Goal: Task Accomplishment & Management: Manage account settings

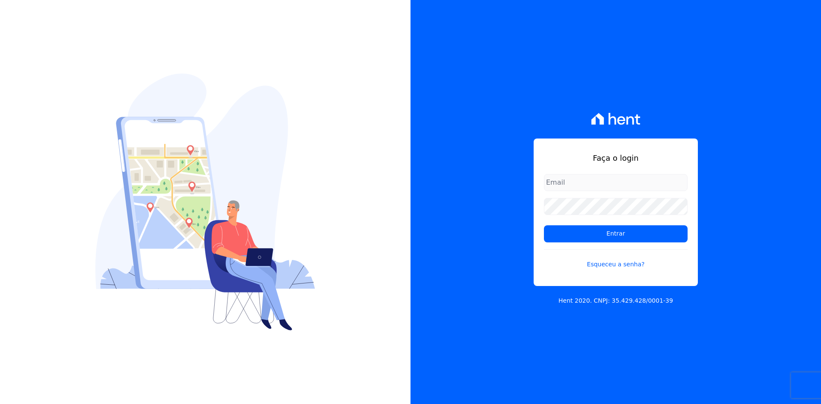
click at [568, 181] on input "email" at bounding box center [616, 182] width 144 height 17
type input "epnolli@terra.com.br"
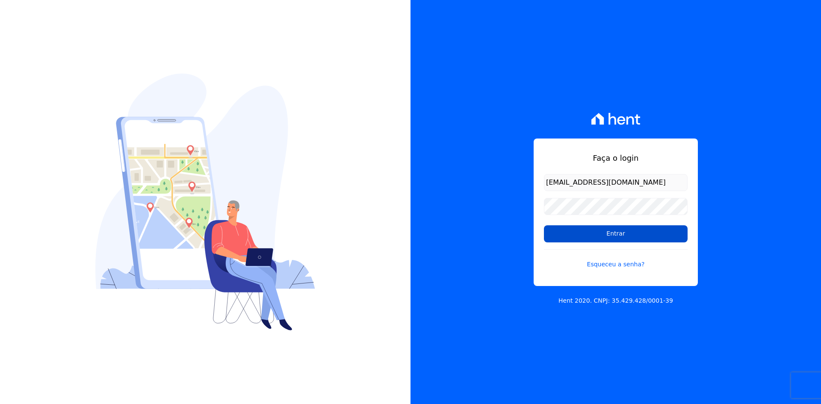
click at [620, 229] on input "Entrar" at bounding box center [616, 233] width 144 height 17
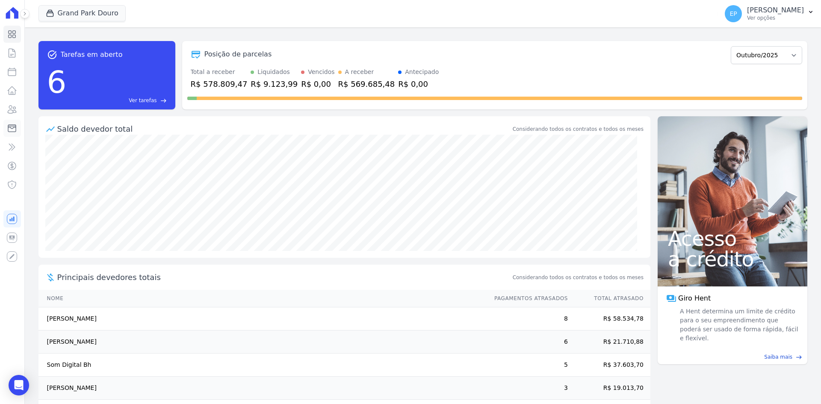
click at [13, 129] on icon at bounding box center [12, 128] width 10 height 10
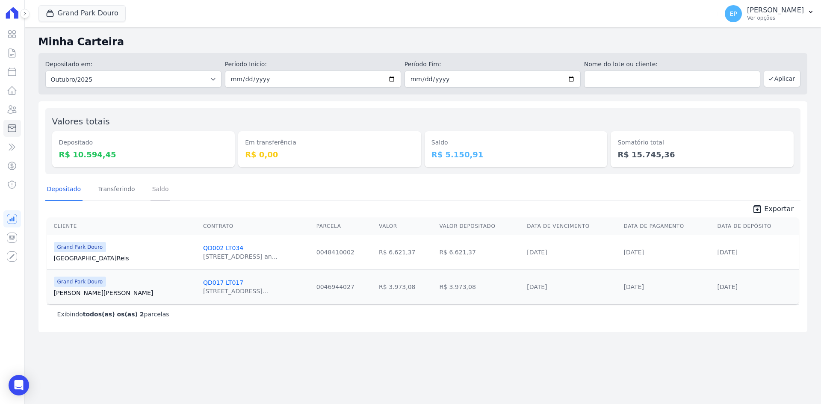
click at [156, 186] on link "Saldo" at bounding box center [161, 190] width 20 height 22
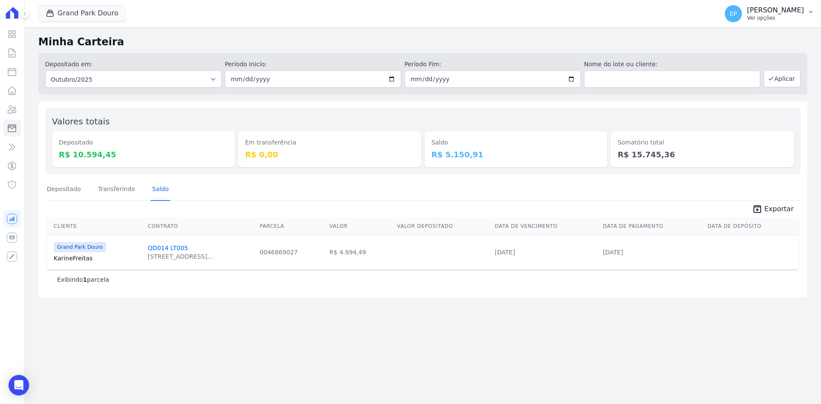
click at [767, 21] on div "EP [PERSON_NAME] Nolli Ver opções" at bounding box center [764, 13] width 79 height 17
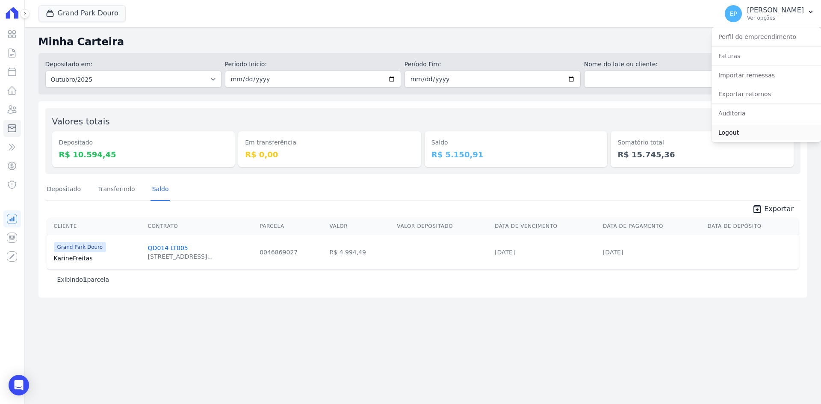
click at [731, 134] on link "Logout" at bounding box center [766, 132] width 109 height 15
